Goal: Information Seeking & Learning: Learn about a topic

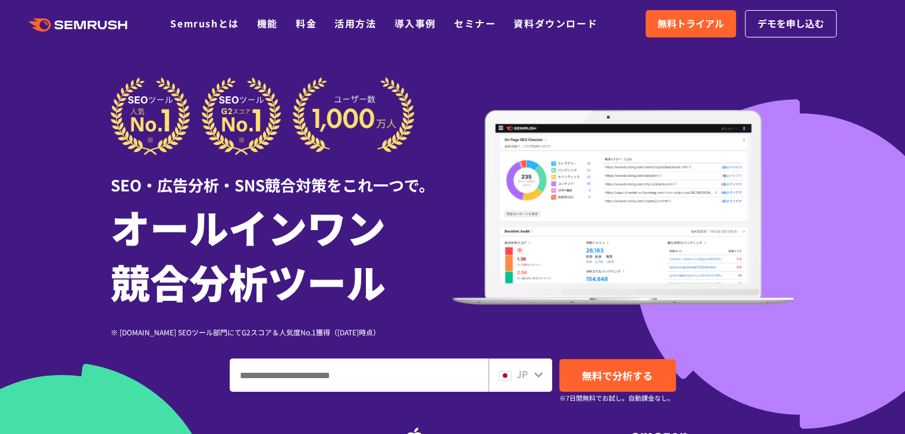
click at [204, 4] on header ".cls-1 {fill: #fff;} .cls {fill: #FF642D;} .cls {fill: #FF642D;} .cls {fill: #F…" at bounding box center [452, 24] width 905 height 48
click at [207, 20] on link "Semrushとは" at bounding box center [204, 23] width 68 height 14
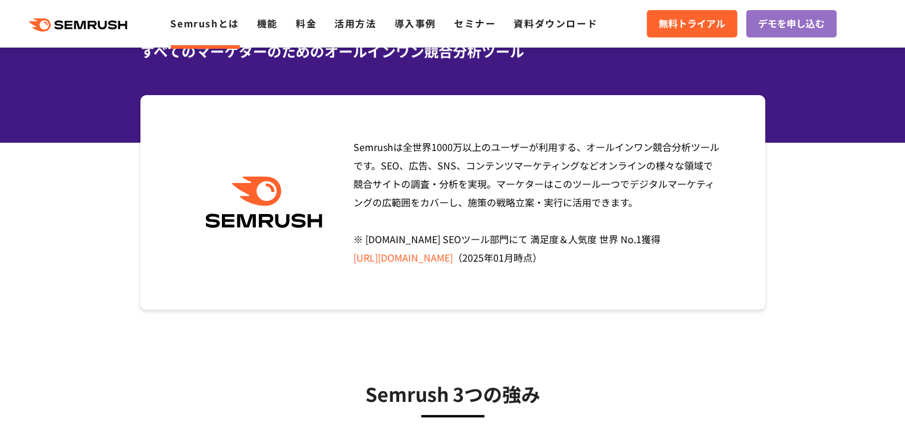
scroll to position [119, 0]
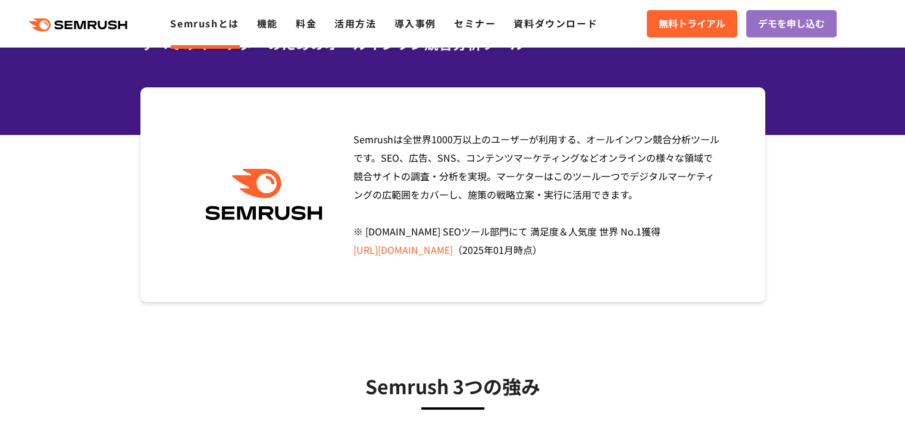
drag, startPoint x: 197, startPoint y: 209, endPoint x: 309, endPoint y: 204, distance: 111.4
click at [309, 204] on div at bounding box center [264, 195] width 162 height 52
drag, startPoint x: 359, startPoint y: 382, endPoint x: 448, endPoint y: 397, distance: 90.5
click at [448, 397] on h3 "Semrush 3つの強み" at bounding box center [452, 386] width 565 height 30
copy h3 "Semrush"
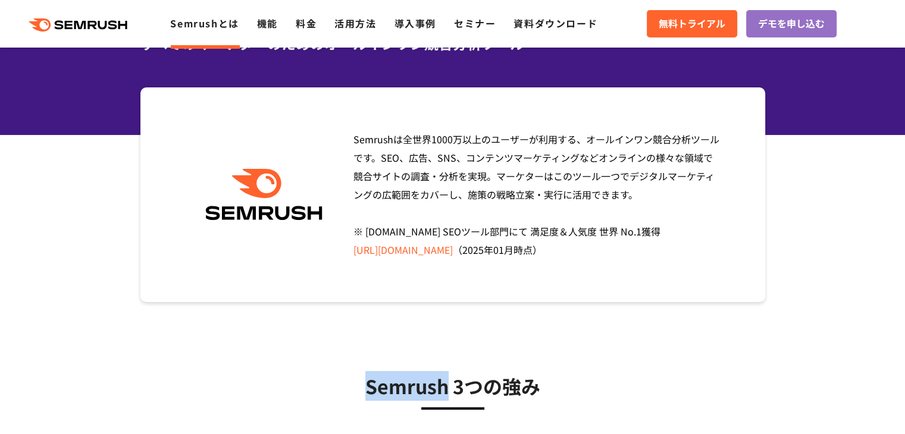
click at [357, 388] on h3 "Semrush 3つの強み" at bounding box center [452, 386] width 565 height 30
drag, startPoint x: 357, startPoint y: 388, endPoint x: 446, endPoint y: 387, distance: 89.2
click at [446, 387] on h3 "Semrush 3つの強み" at bounding box center [452, 386] width 565 height 30
copy h3 "Semrush"
click at [77, 17] on link ".cls {fill: #FF642D;}" at bounding box center [79, 23] width 134 height 15
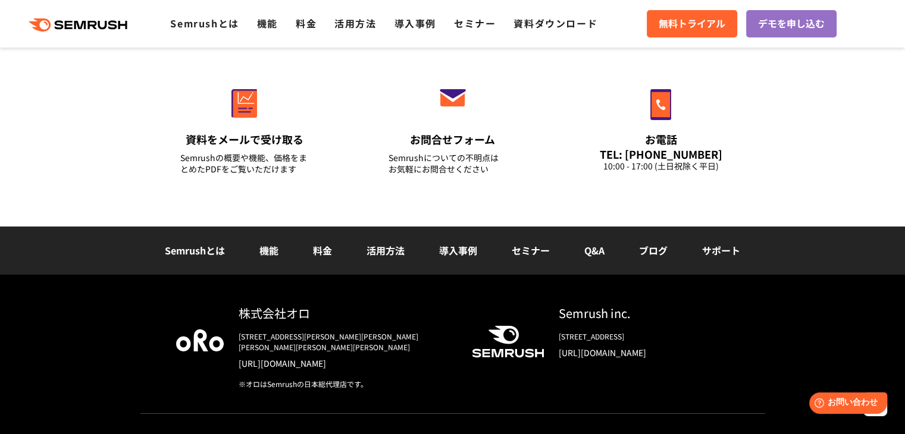
scroll to position [4269, 0]
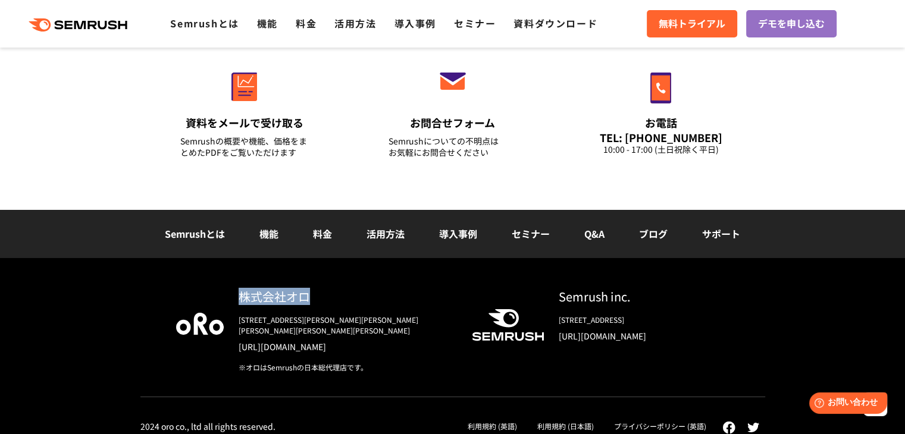
drag, startPoint x: 294, startPoint y: 293, endPoint x: 237, endPoint y: 298, distance: 56.7
click at [237, 298] on div "株式会社オロ 〒153-0063　東京都目黒区目黒3-9-1 目黒須田ビル https://www.oro.com/ja/ ※オロはSemrushの日本総代理…" at bounding box center [338, 330] width 229 height 85
copy div "株式会社オロ"
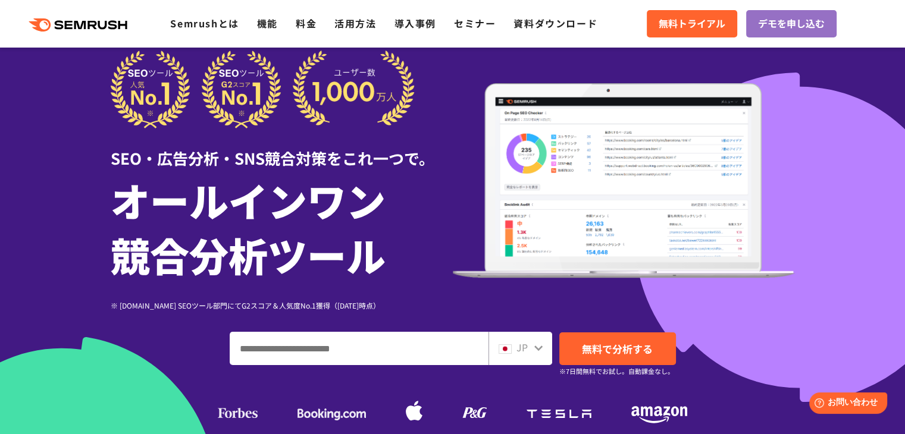
scroll to position [0, 0]
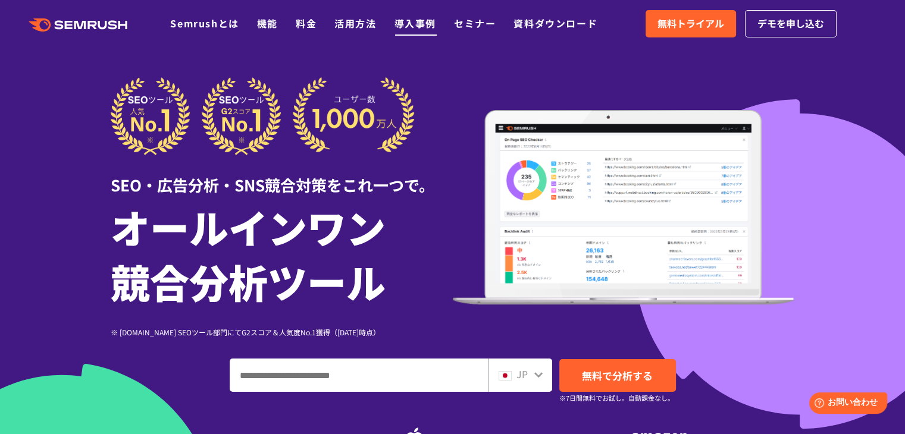
click at [421, 26] on link "導入事例" at bounding box center [415, 23] width 42 height 14
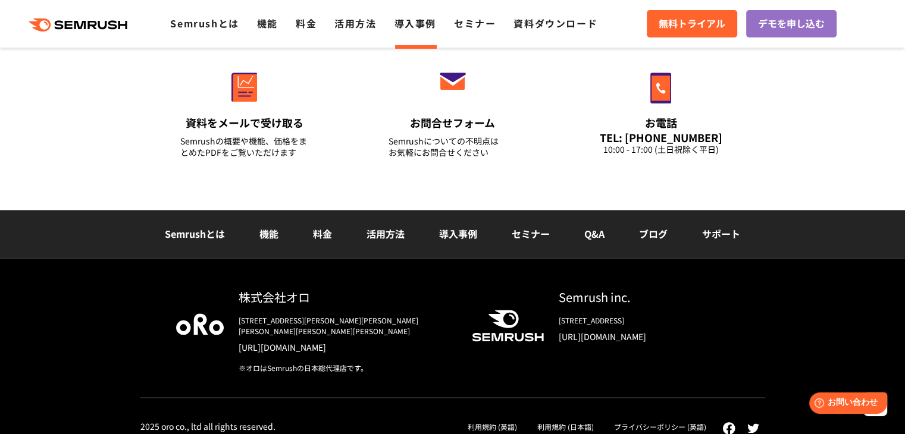
scroll to position [1382, 0]
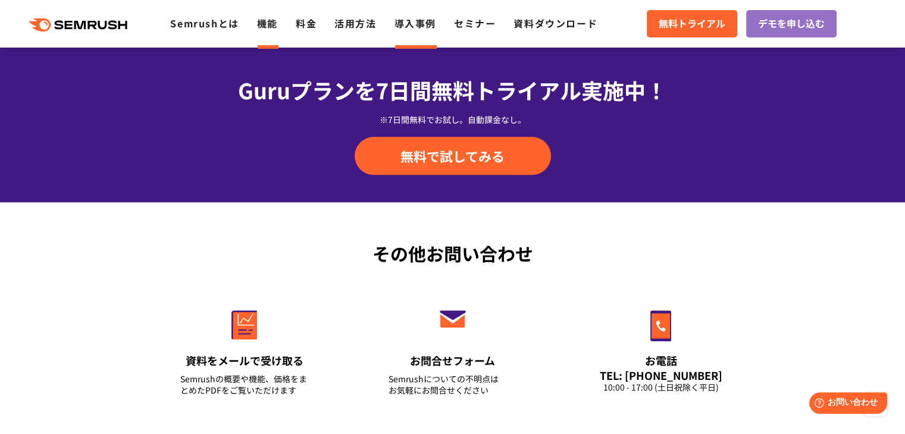
click at [259, 27] on link "機能" at bounding box center [267, 23] width 21 height 14
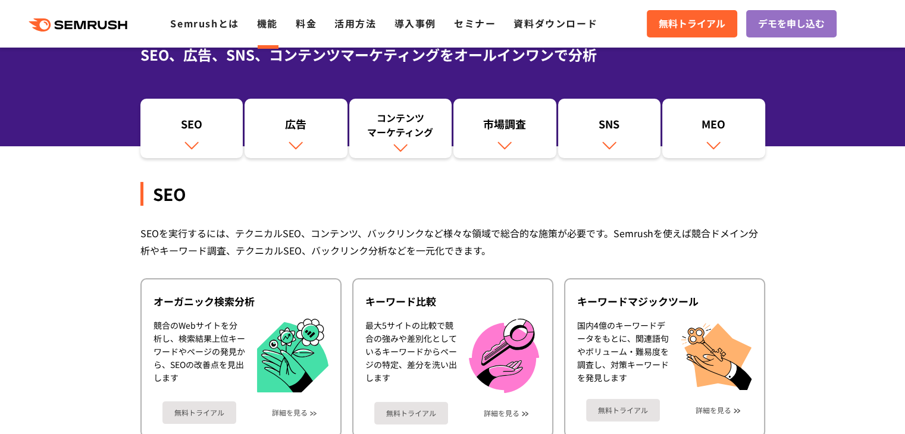
scroll to position [119, 0]
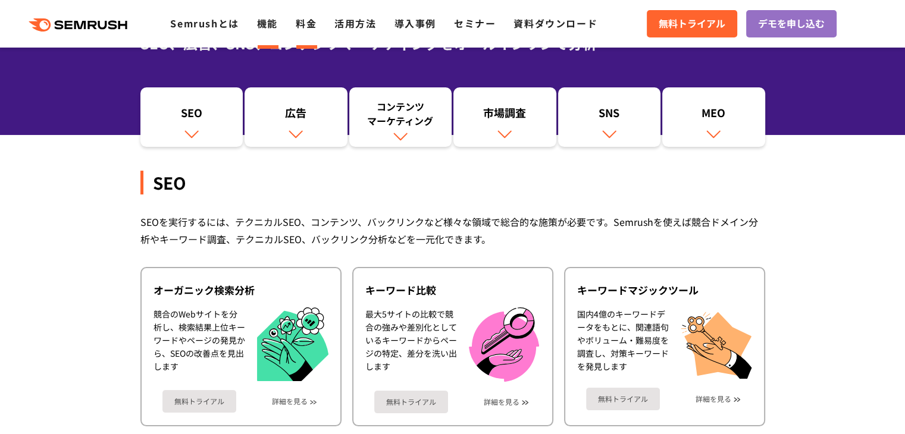
click at [298, 26] on link "料金" at bounding box center [306, 23] width 21 height 14
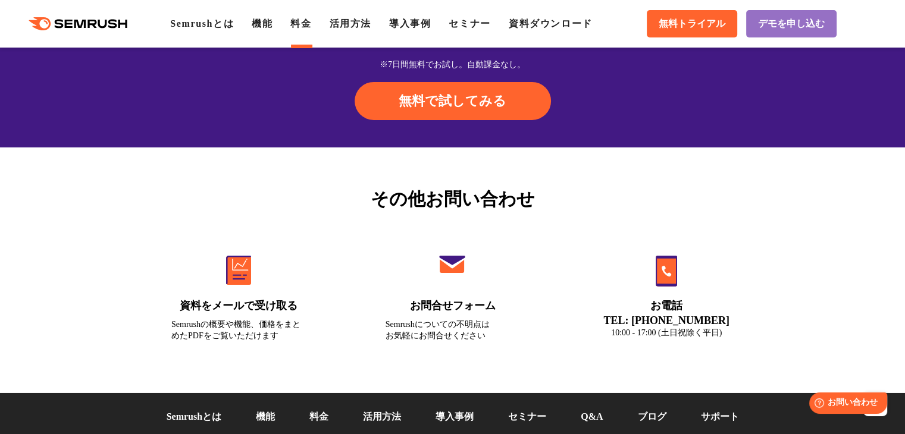
scroll to position [4104, 0]
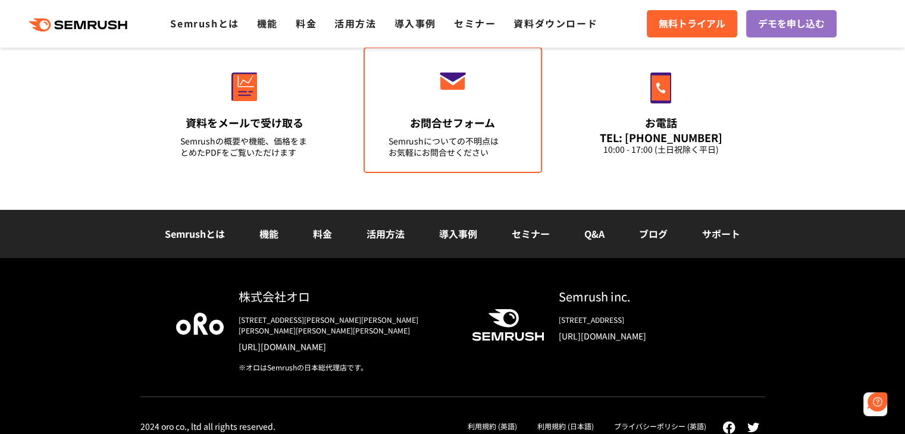
click at [431, 102] on link "お問合せフォーム Semrushについての不明点は お気軽にお問合せください" at bounding box center [452, 110] width 178 height 126
